Goal: Transaction & Acquisition: Purchase product/service

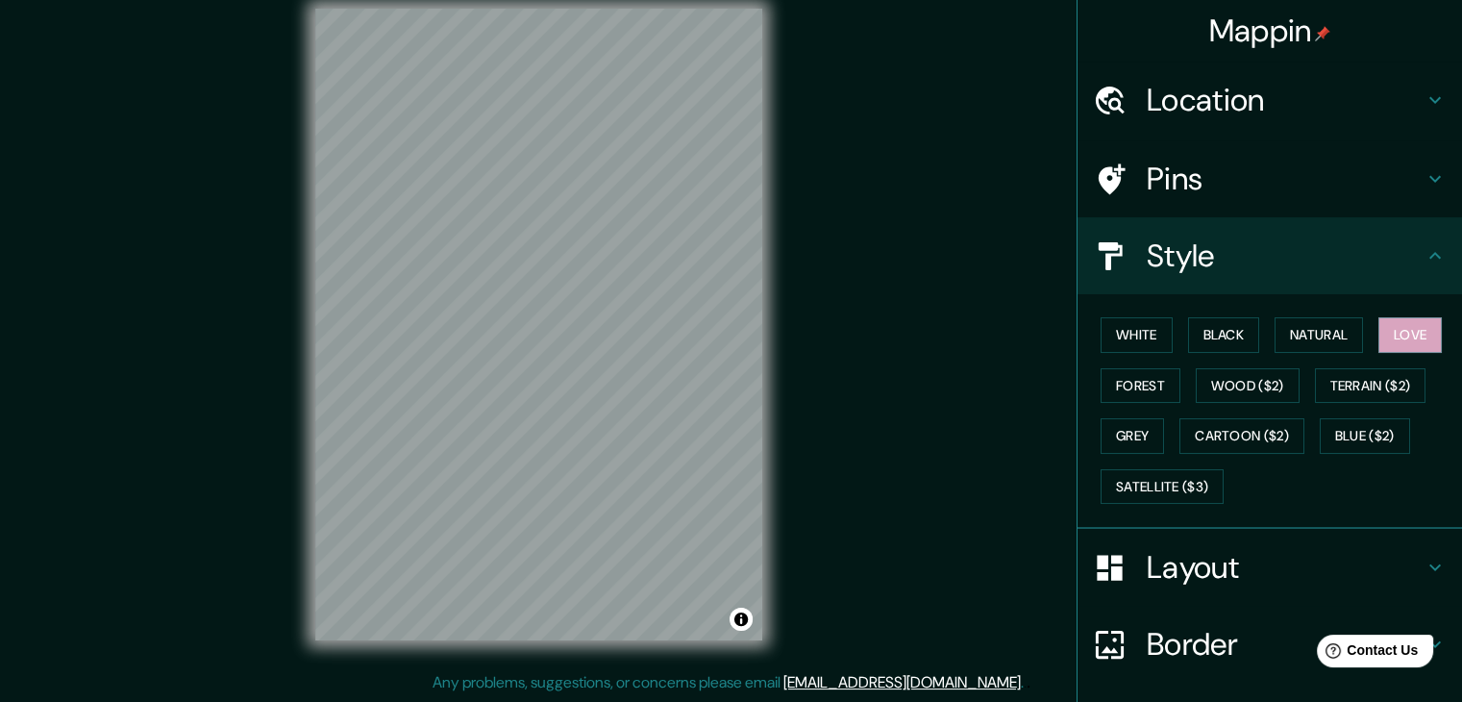
scroll to position [138, 0]
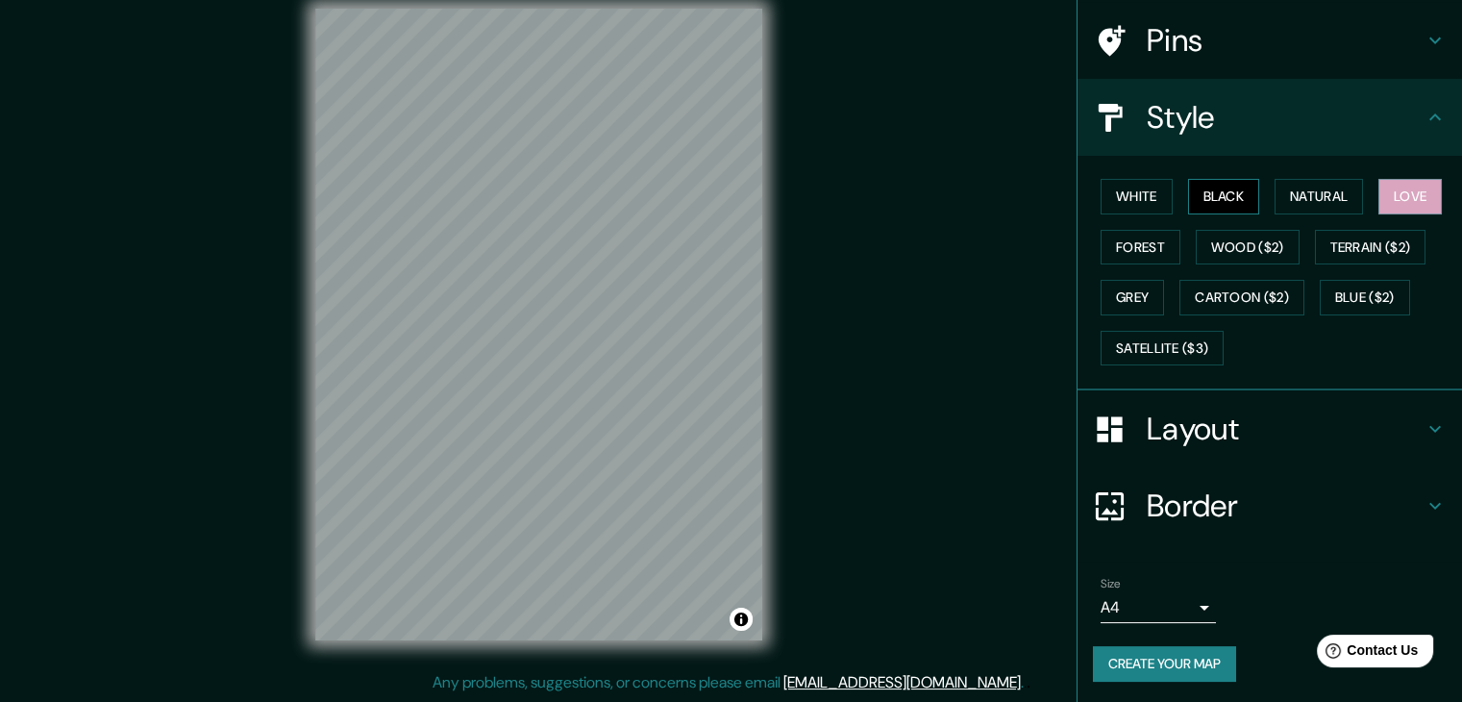
click at [1210, 192] on button "Black" at bounding box center [1224, 197] width 72 height 36
click at [1148, 201] on button "White" at bounding box center [1136, 197] width 72 height 36
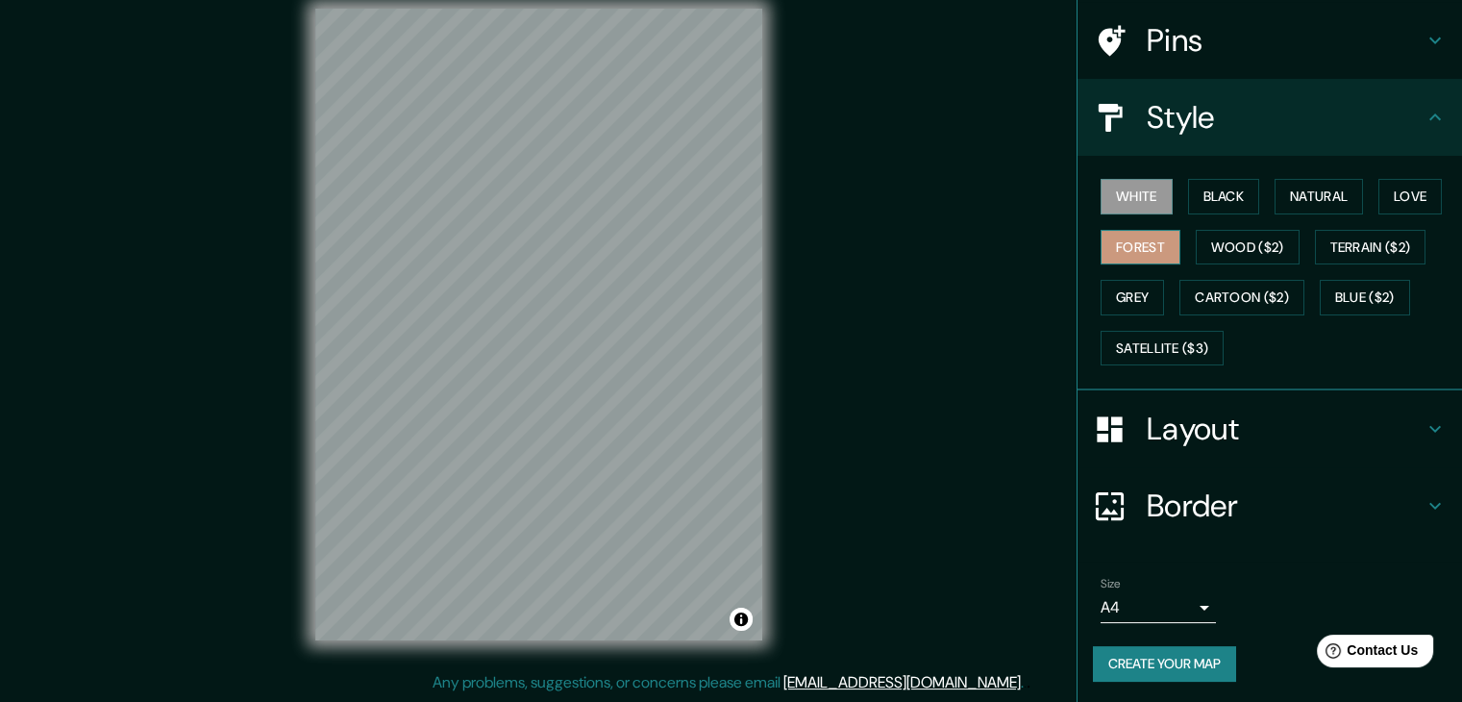
click at [1134, 247] on button "Forest" at bounding box center [1140, 248] width 80 height 36
click at [1156, 677] on button "Create your map" at bounding box center [1164, 664] width 143 height 36
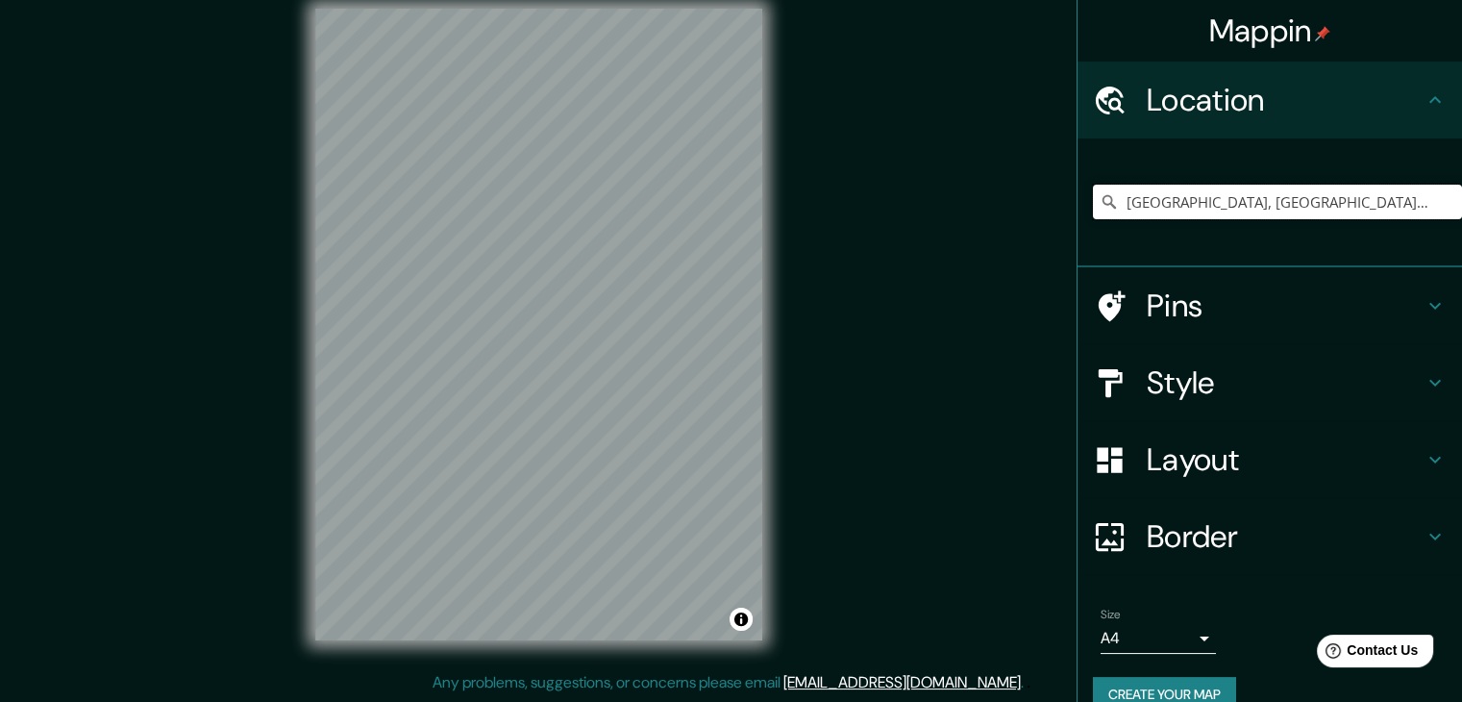
click at [1163, 209] on input "[GEOGRAPHIC_DATA], [GEOGRAPHIC_DATA], [GEOGRAPHIC_DATA]" at bounding box center [1277, 202] width 369 height 35
click at [1426, 200] on input "[GEOGRAPHIC_DATA], [GEOGRAPHIC_DATA], [GEOGRAPHIC_DATA]" at bounding box center [1277, 202] width 369 height 35
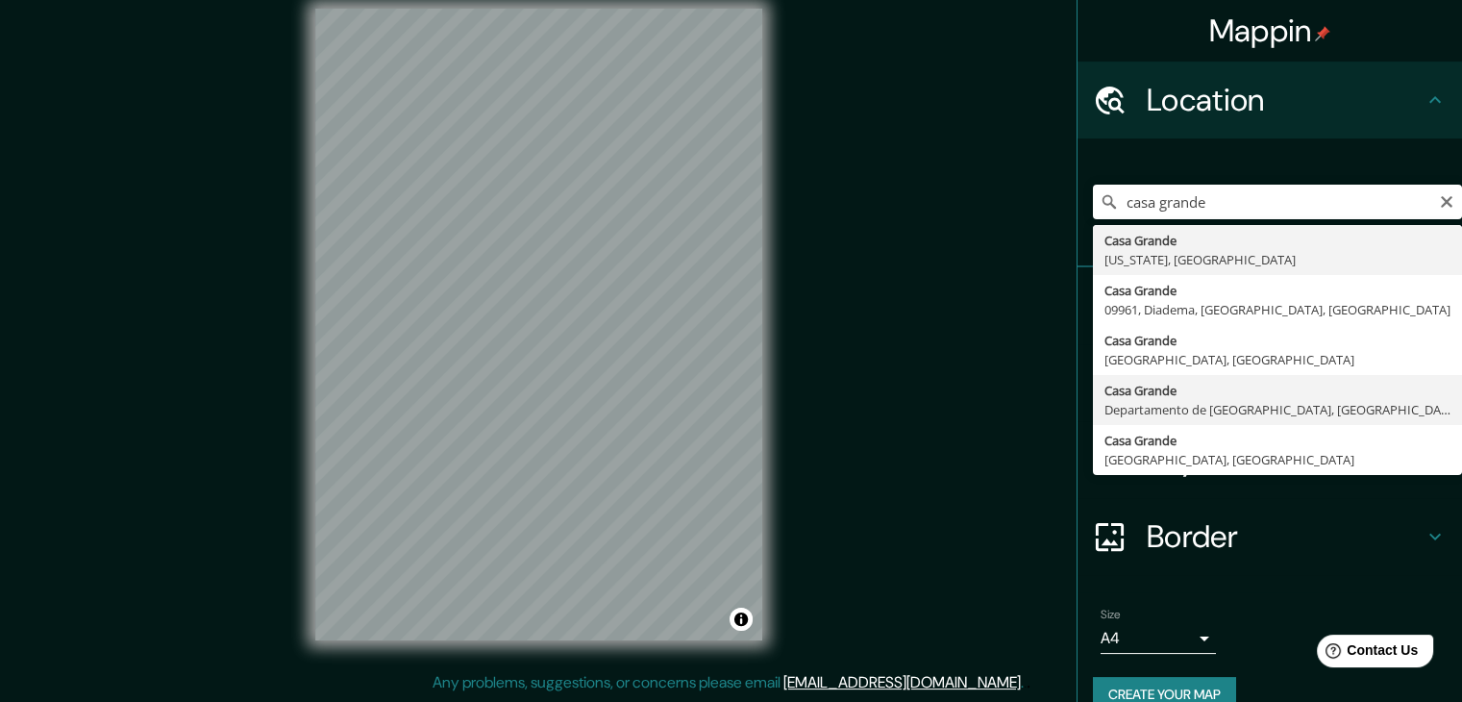
type input "[GEOGRAPHIC_DATA], [GEOGRAPHIC_DATA], [GEOGRAPHIC_DATA]"
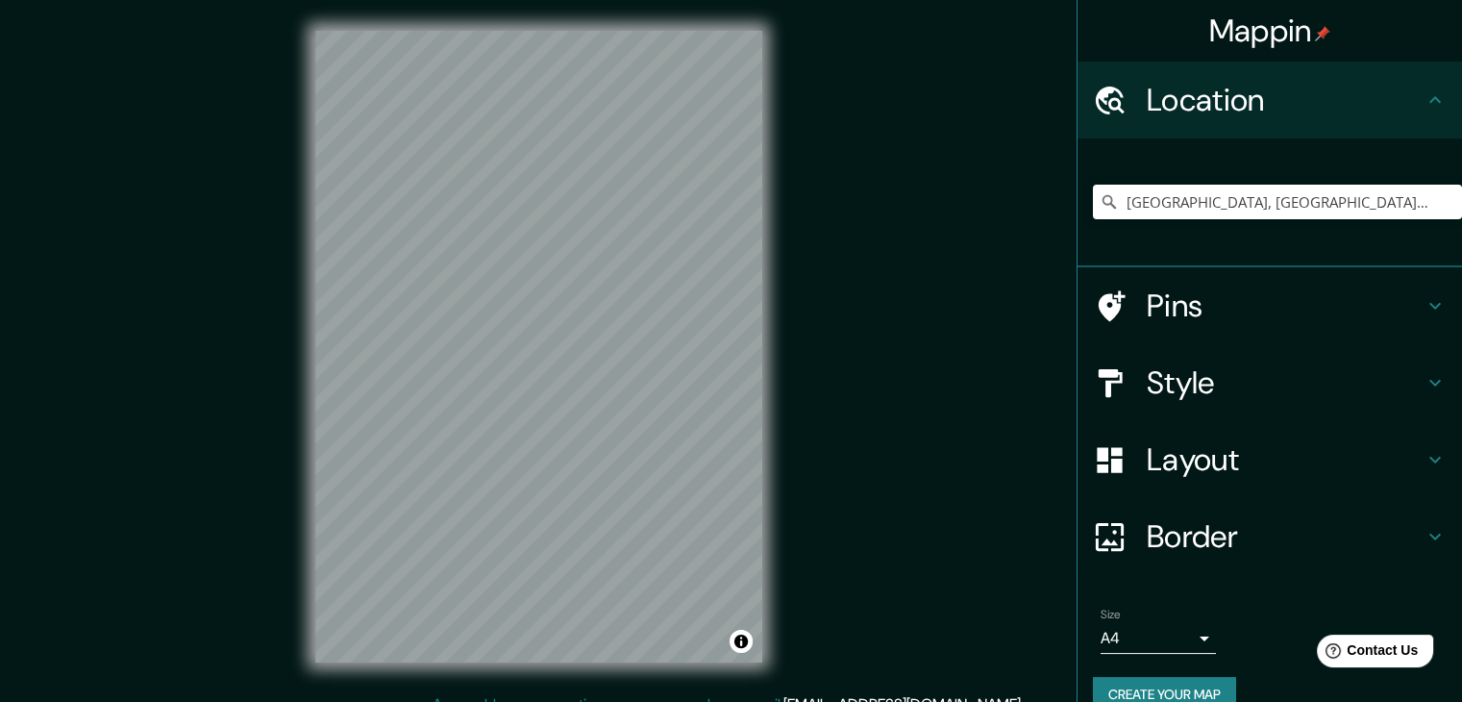
click at [1191, 457] on h4 "Layout" at bounding box center [1284, 459] width 277 height 38
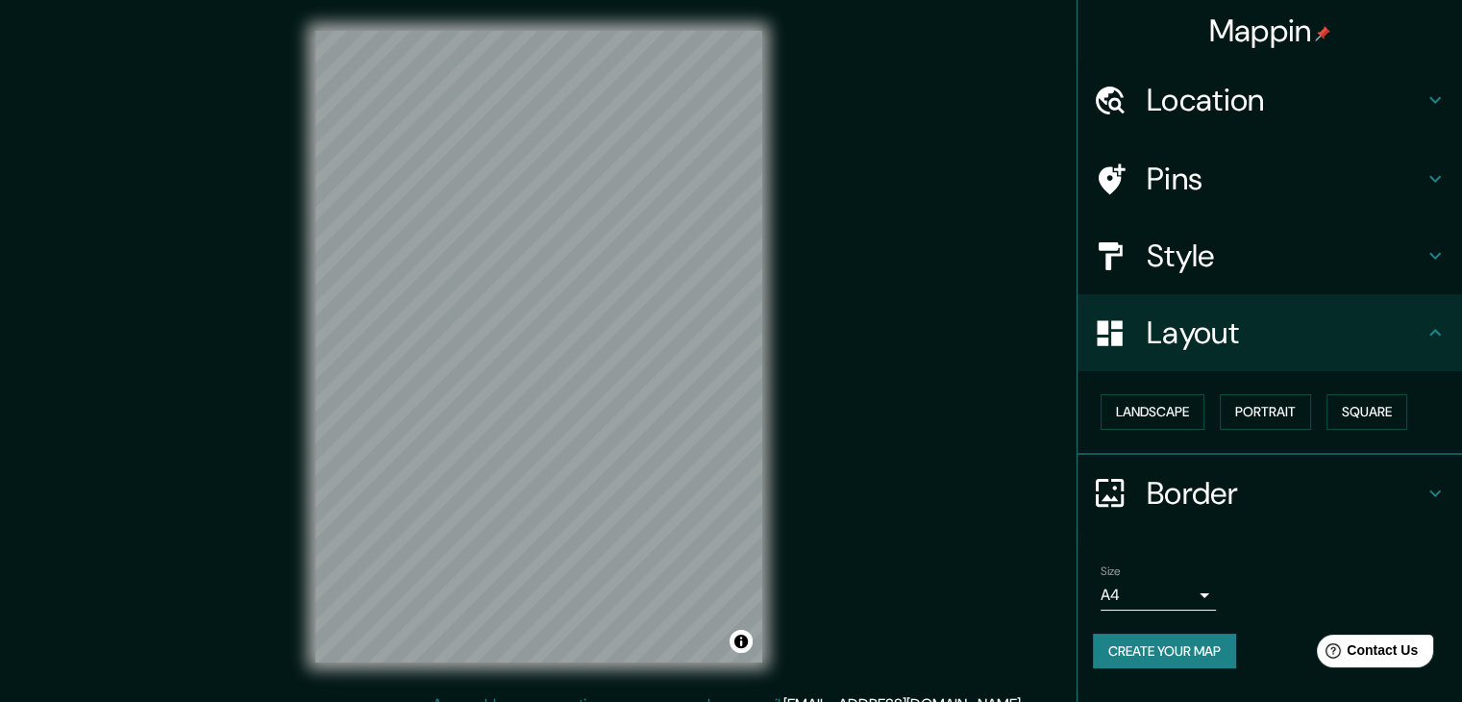
drag, startPoint x: 1243, startPoint y: 304, endPoint x: 1249, endPoint y: 268, distance: 36.0
click at [1244, 305] on div "Layout" at bounding box center [1269, 332] width 384 height 77
click at [1249, 268] on h4 "Style" at bounding box center [1284, 255] width 277 height 38
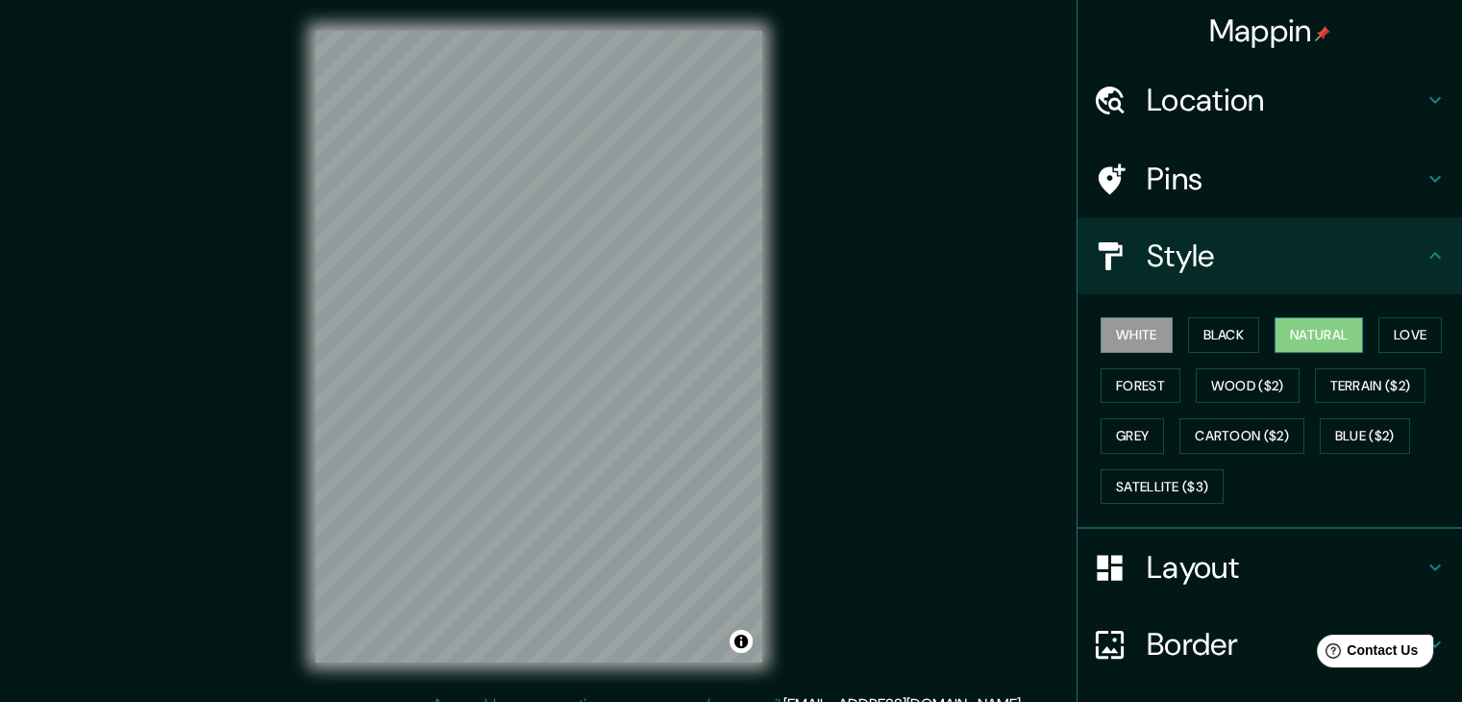
click at [1309, 332] on button "Natural" at bounding box center [1318, 335] width 88 height 36
click at [1197, 347] on button "Black" at bounding box center [1224, 335] width 72 height 36
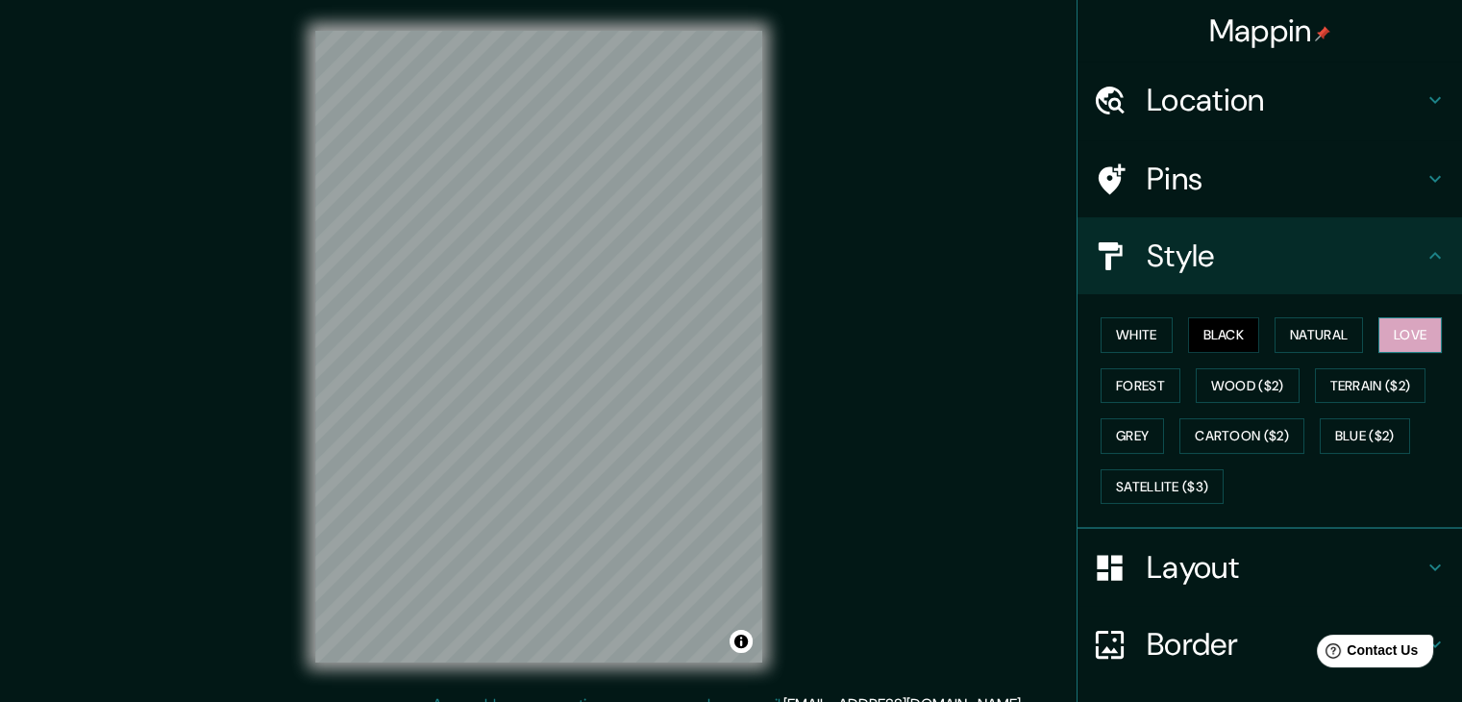
click at [1387, 326] on button "Love" at bounding box center [1409, 335] width 63 height 36
click at [1137, 381] on button "Forest" at bounding box center [1140, 386] width 80 height 36
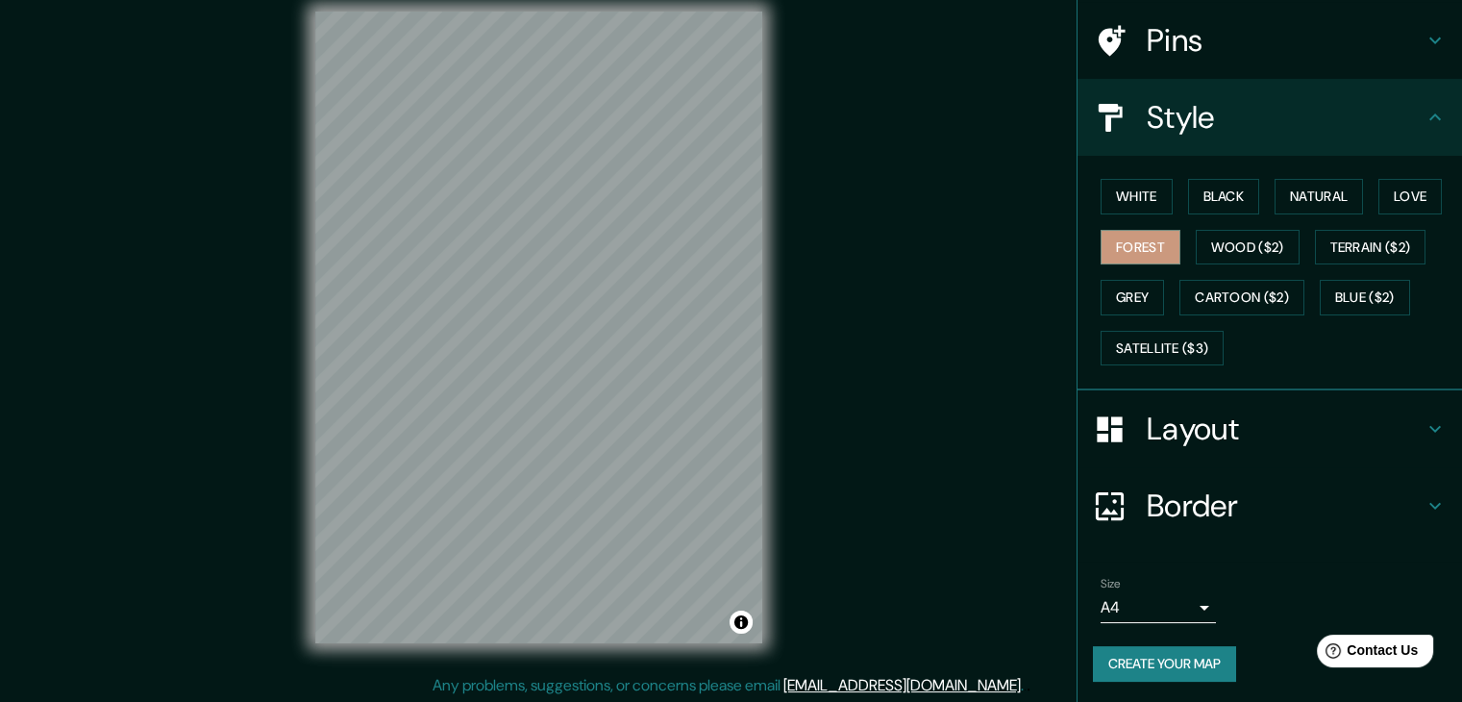
scroll to position [22, 0]
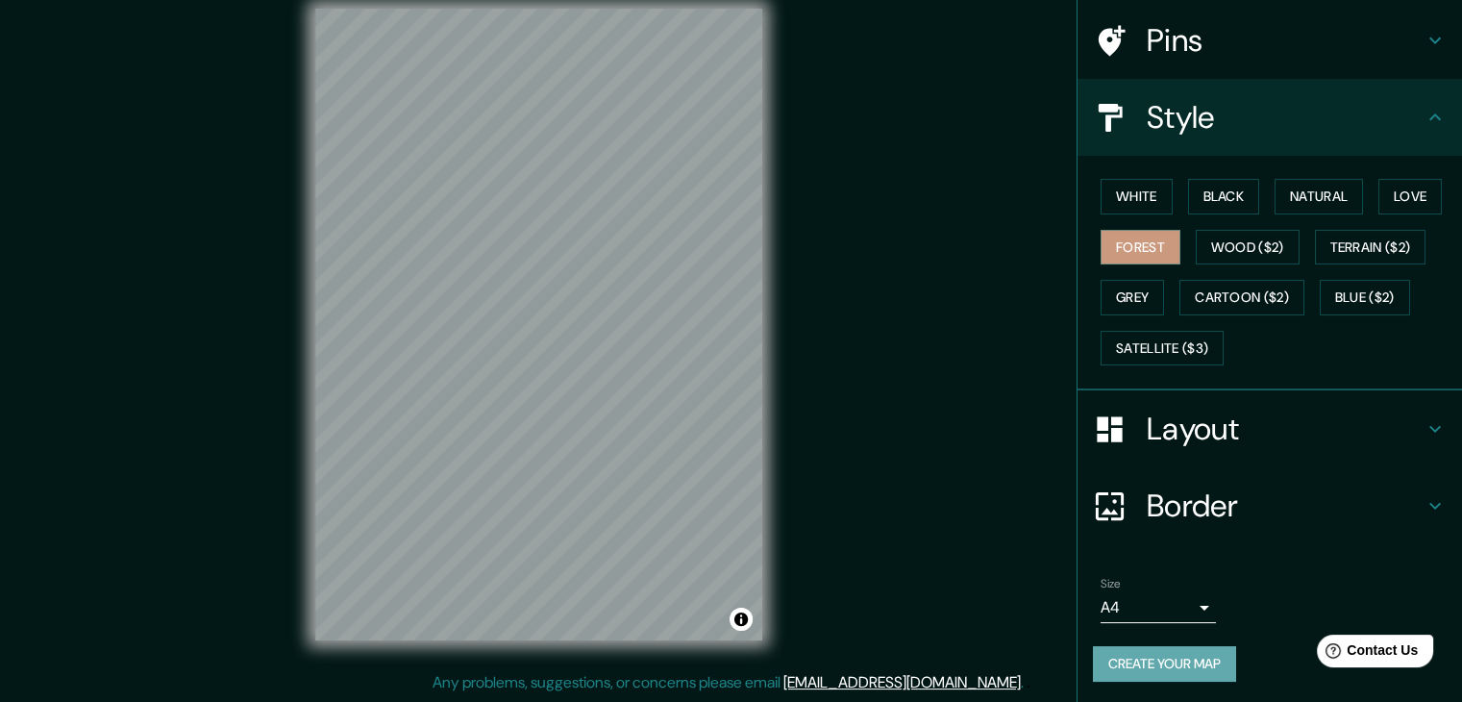
click at [1172, 653] on button "Create your map" at bounding box center [1164, 664] width 143 height 36
